Goal: Task Accomplishment & Management: Manage account settings

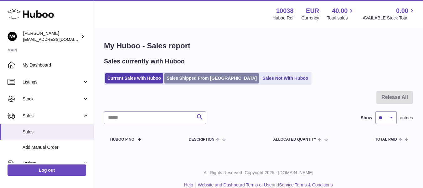
click at [194, 76] on link "Sales Shipped From [GEOGRAPHIC_DATA]" at bounding box center [212, 78] width 95 height 10
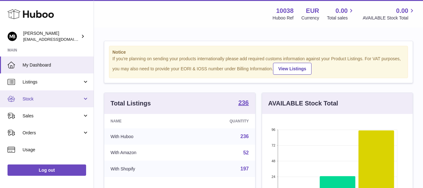
scroll to position [98, 151]
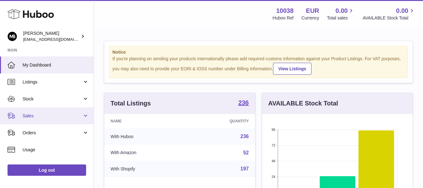
drag, startPoint x: 41, startPoint y: 115, endPoint x: 29, endPoint y: 121, distance: 13.2
click at [40, 115] on span "Sales" at bounding box center [53, 116] width 60 height 6
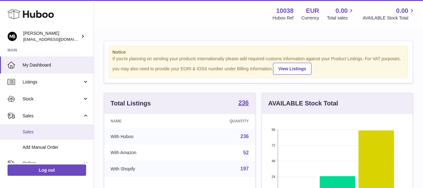
click at [30, 128] on link "Sales" at bounding box center [47, 131] width 94 height 15
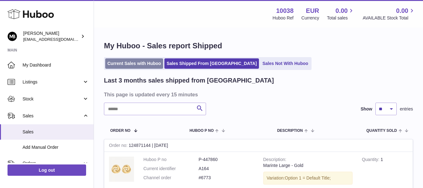
click at [138, 64] on link "Current Sales with Huboo" at bounding box center [134, 63] width 58 height 10
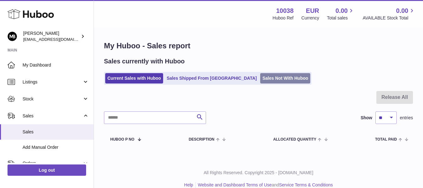
click at [260, 74] on link "Sales Not With Huboo" at bounding box center [285, 78] width 50 height 10
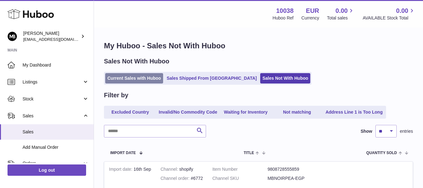
click at [138, 81] on link "Current Sales with Huboo" at bounding box center [134, 78] width 58 height 10
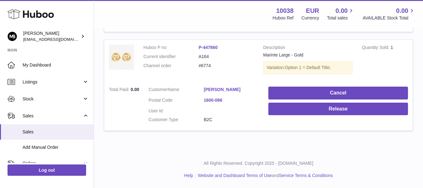
scroll to position [102, 0]
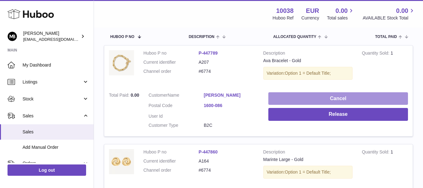
click at [283, 100] on button "Cancel" at bounding box center [339, 98] width 140 height 13
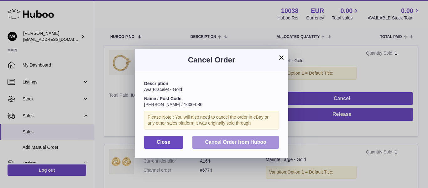
click at [213, 144] on span "Cancel Order from Huboo" at bounding box center [235, 141] width 61 height 5
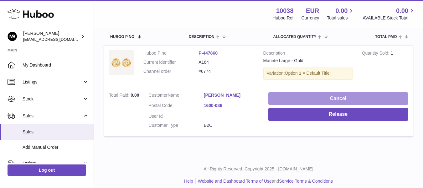
click at [274, 95] on button "Cancel" at bounding box center [339, 98] width 140 height 13
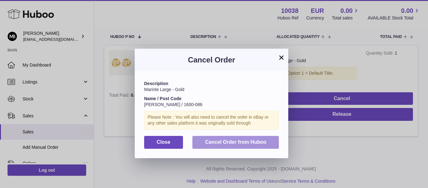
click at [231, 141] on span "Cancel Order from Huboo" at bounding box center [235, 141] width 61 height 5
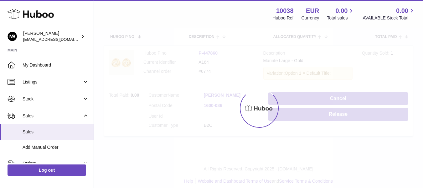
scroll to position [9, 0]
